Goal: Transaction & Acquisition: Book appointment/travel/reservation

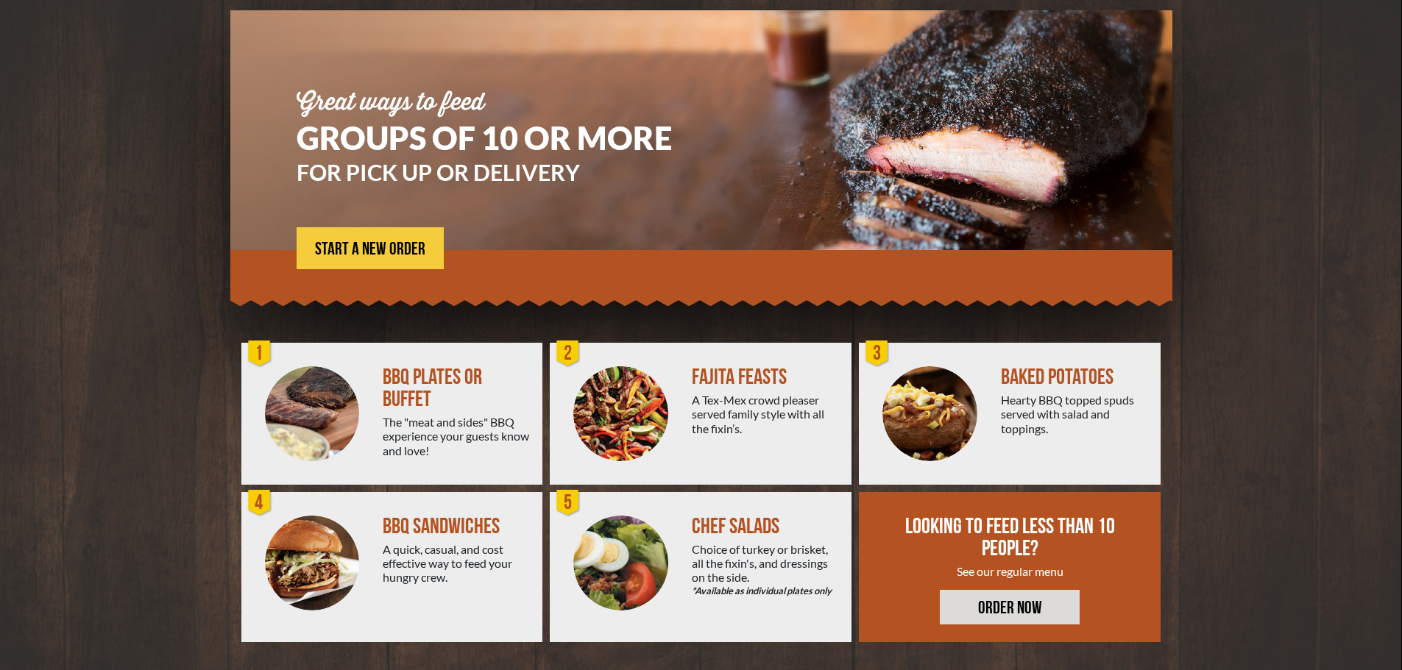
scroll to position [105, 0]
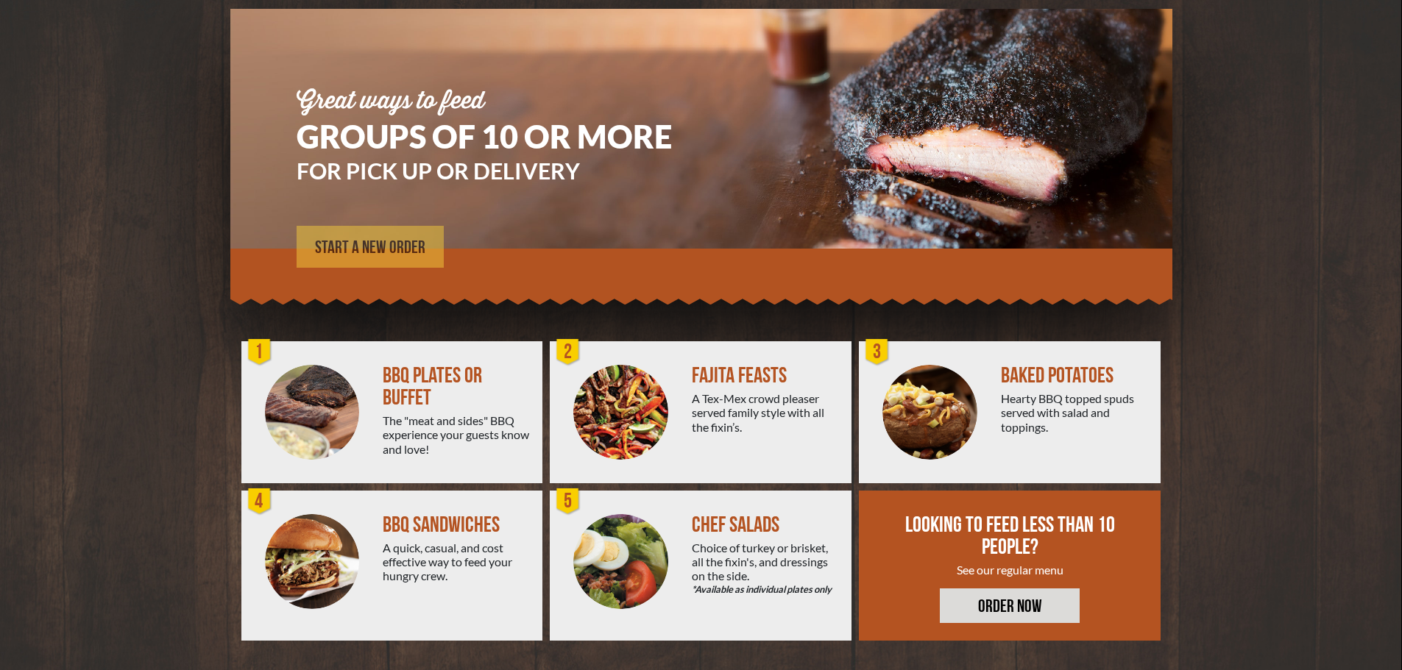
click at [358, 249] on span "START A NEW ORDER" at bounding box center [370, 248] width 110 height 18
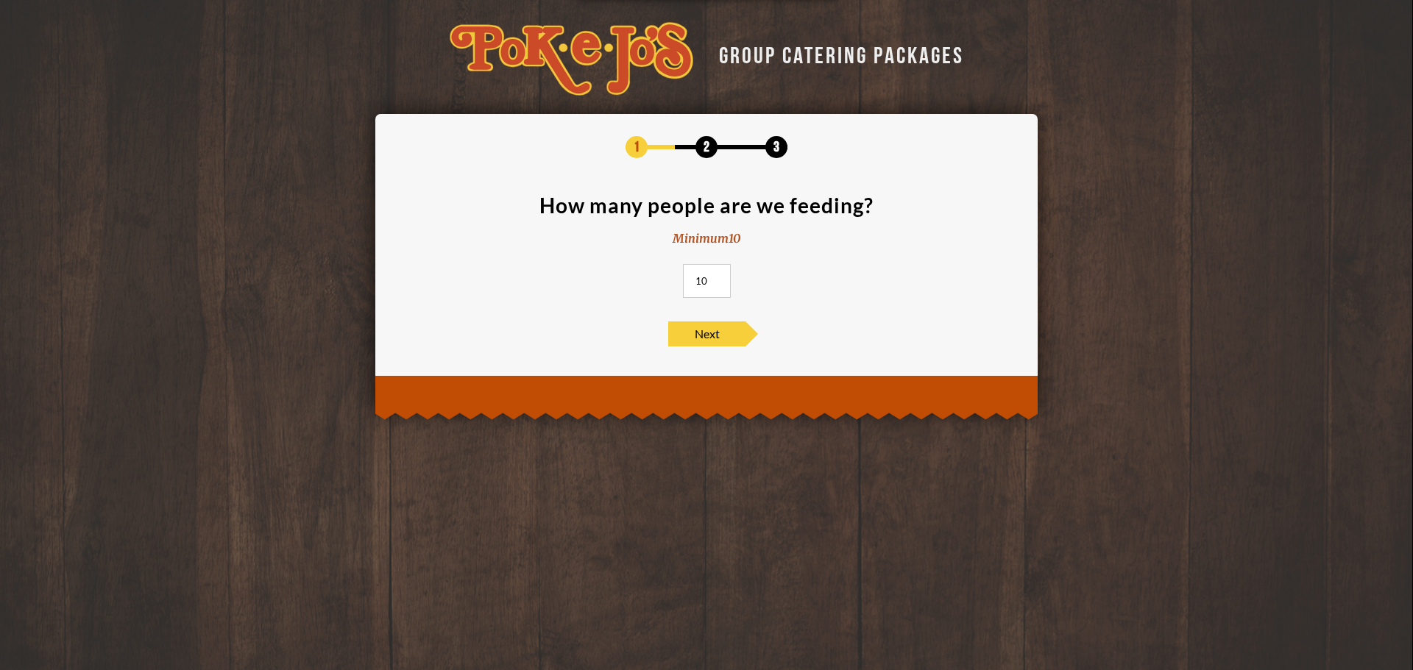
click at [707, 280] on input "10" at bounding box center [707, 281] width 48 height 34
click at [715, 277] on input "11" at bounding box center [707, 281] width 48 height 34
type input "12"
click at [715, 277] on input "12" at bounding box center [707, 281] width 48 height 34
click at [716, 333] on span "Next" at bounding box center [706, 334] width 77 height 25
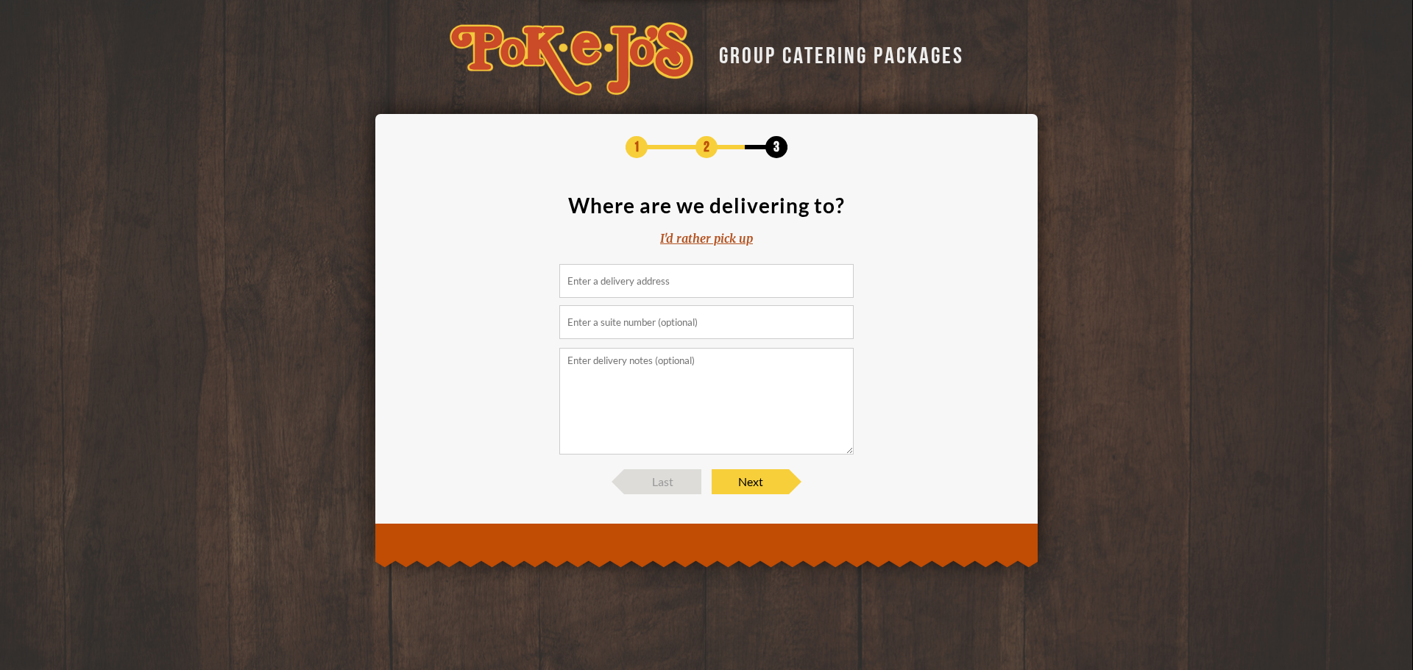
click at [681, 285] on input at bounding box center [706, 281] width 294 height 34
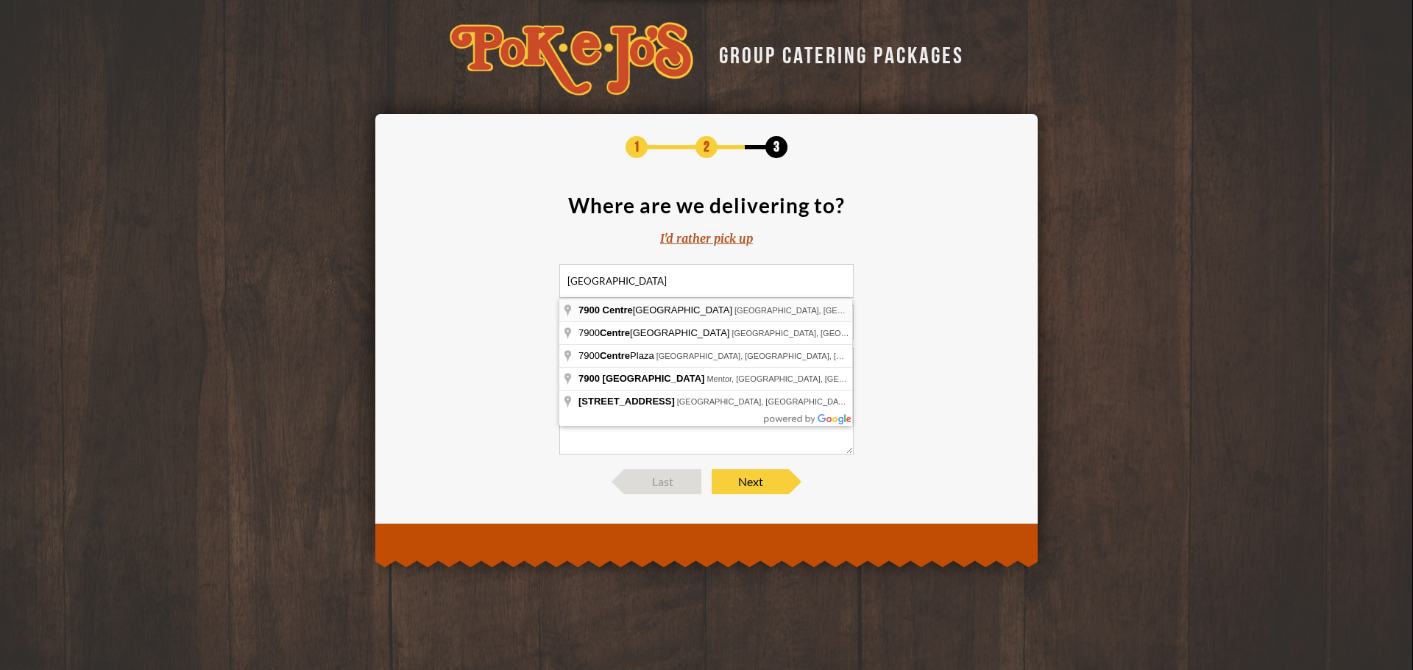
type input "[STREET_ADDRESS]"
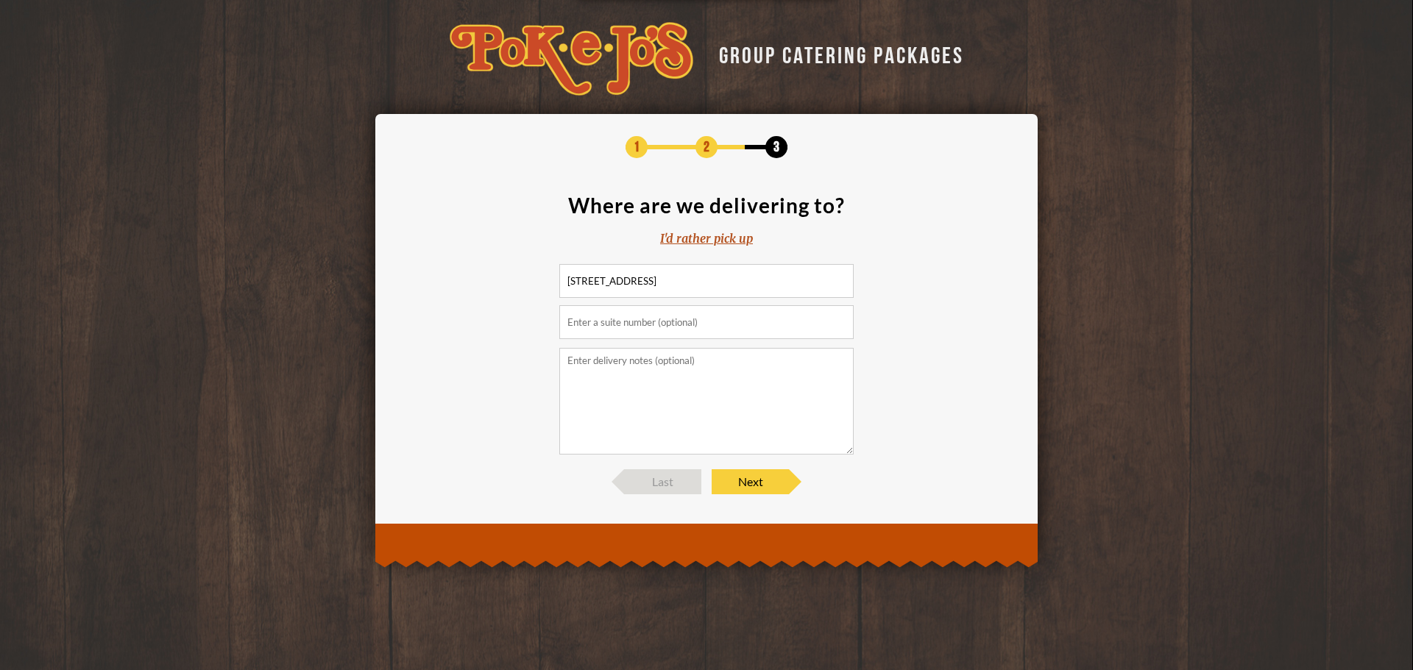
click at [686, 372] on textarea at bounding box center [706, 401] width 294 height 107
click at [755, 485] on span "Next" at bounding box center [750, 481] width 77 height 25
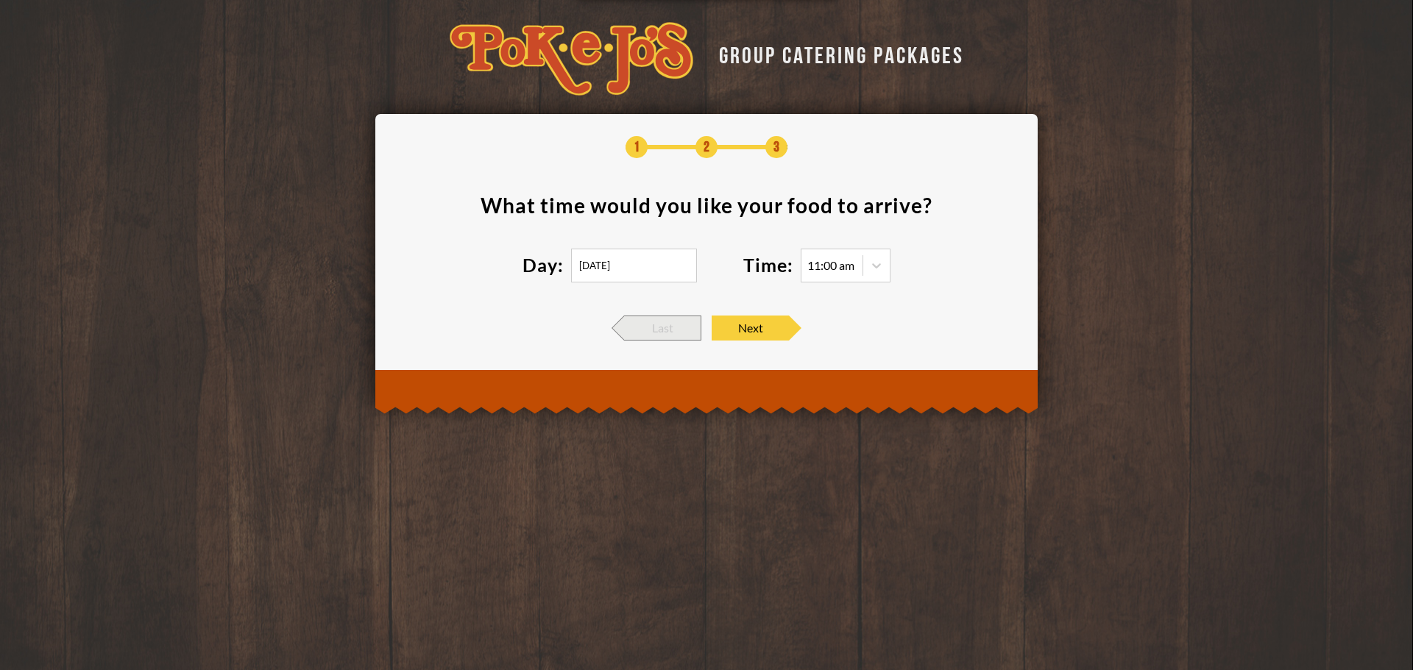
click at [673, 330] on span "Last" at bounding box center [662, 328] width 77 height 25
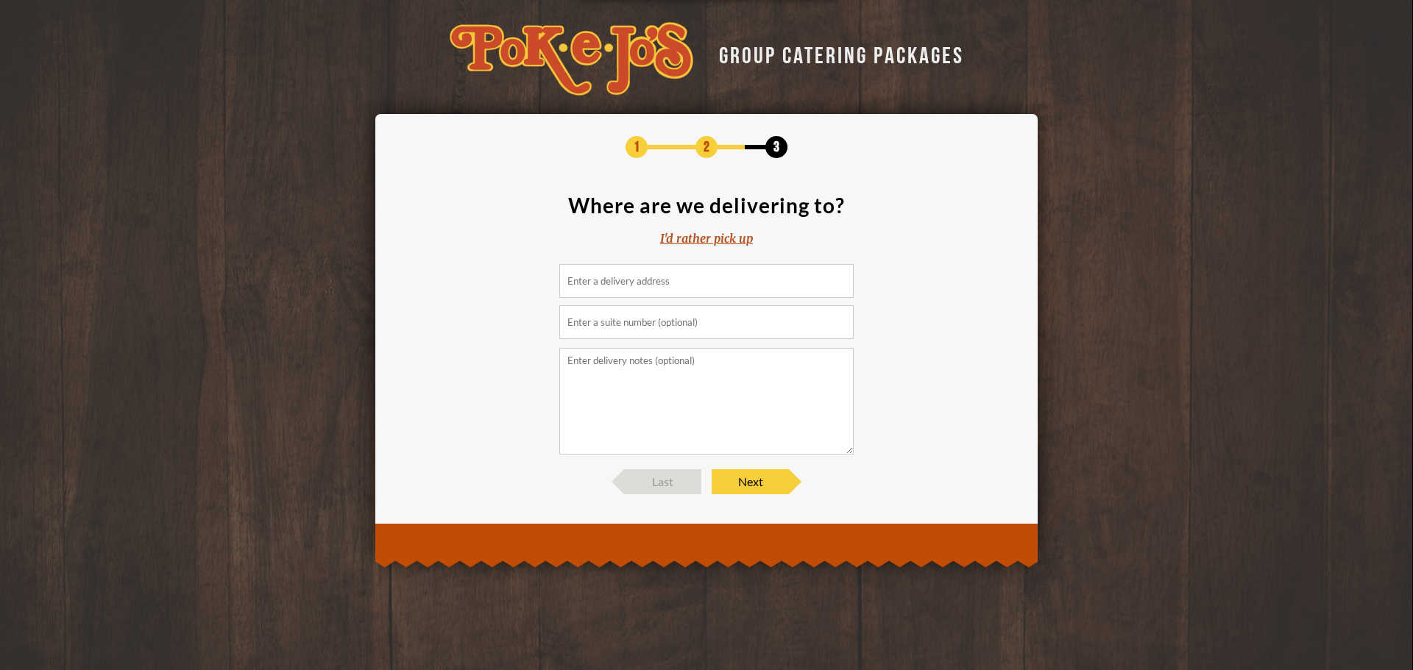
click at [681, 238] on div "I'd rather pick up" at bounding box center [706, 238] width 93 height 17
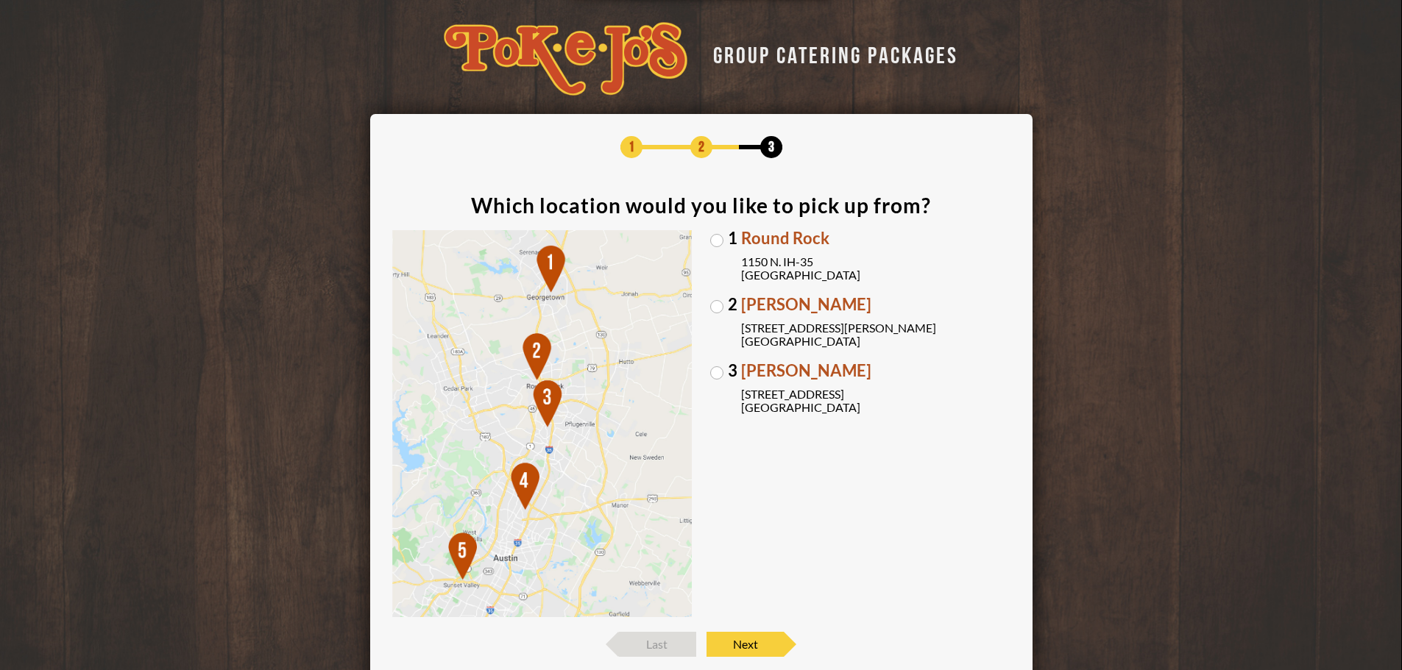
click at [714, 305] on label "[GEOGRAPHIC_DATA][PERSON_NAME] [STREET_ADDRESS][PERSON_NAME]" at bounding box center [860, 323] width 300 height 52
click at [0, 0] on input "[GEOGRAPHIC_DATA][PERSON_NAME] [STREET_ADDRESS][PERSON_NAME]" at bounding box center [0, 0] width 0 height 0
click at [753, 646] on span "Next" at bounding box center [744, 644] width 77 height 25
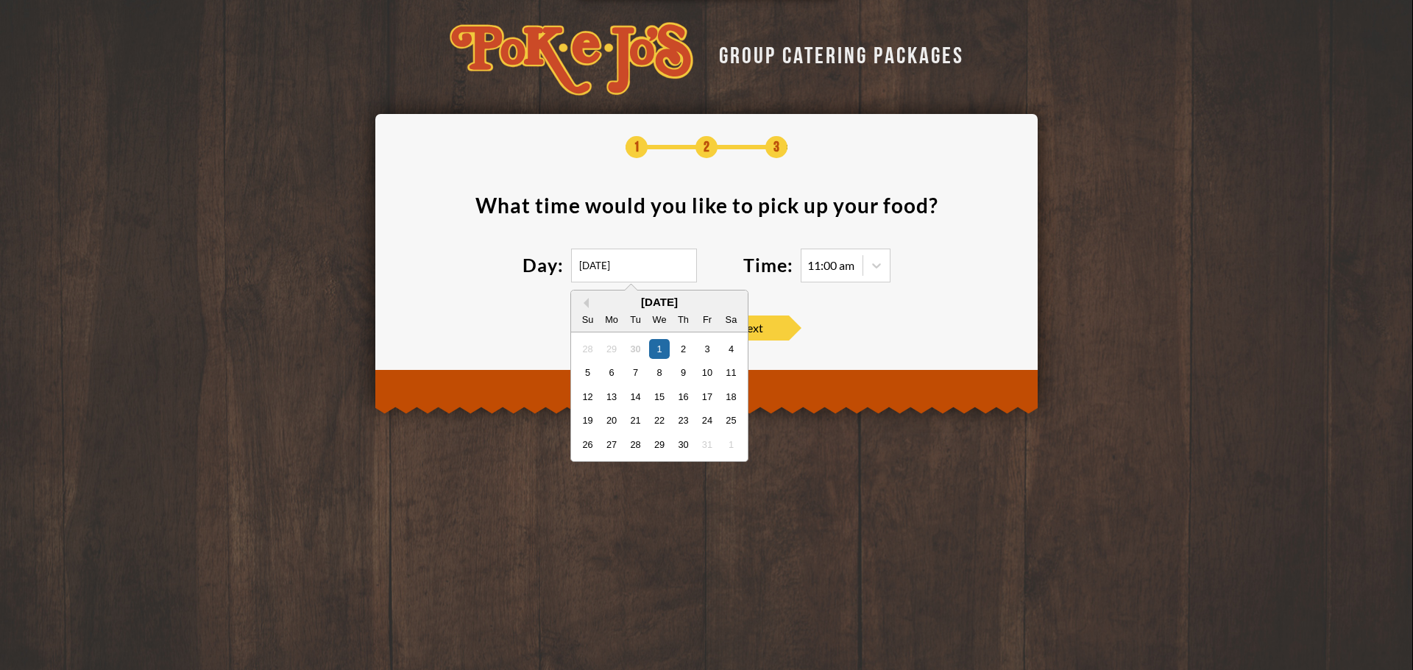
click at [664, 263] on input "[DATE]" at bounding box center [634, 266] width 126 height 34
click at [637, 348] on div "30" at bounding box center [635, 348] width 20 height 20
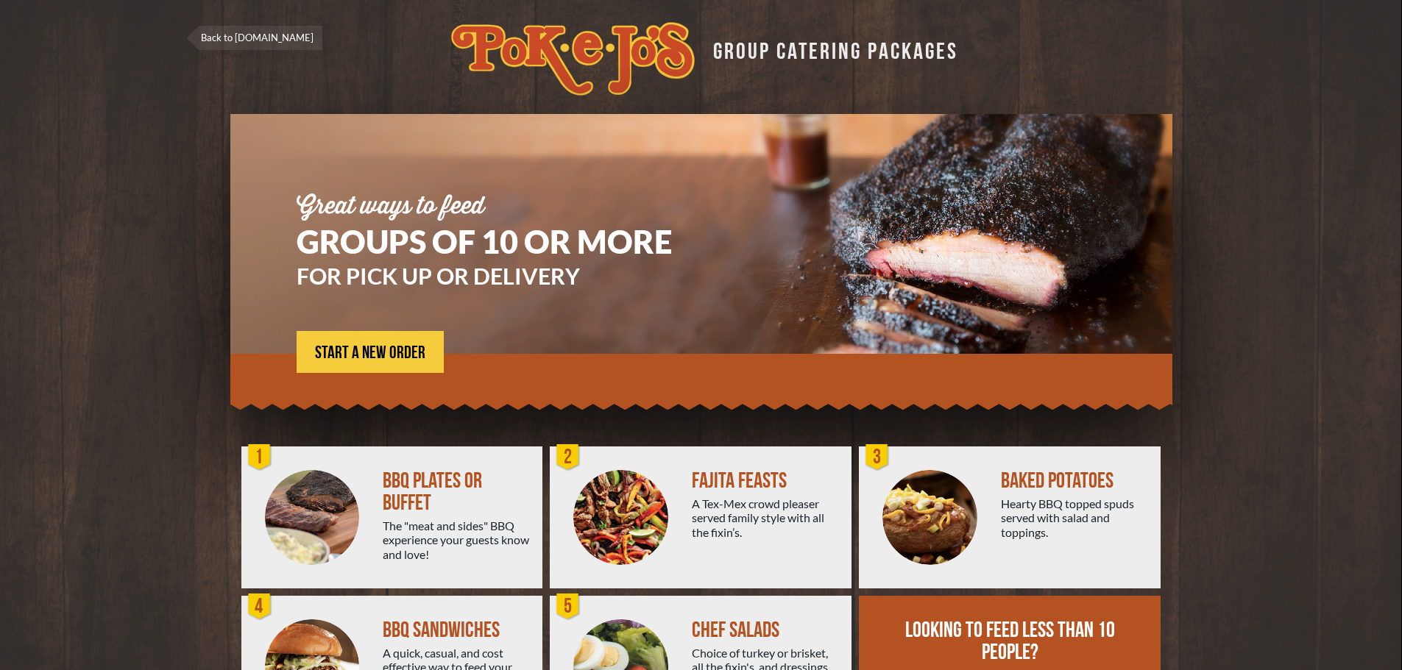
click at [249, 37] on link "Back to pokejos.com" at bounding box center [254, 38] width 136 height 24
